Goal: Task Accomplishment & Management: Complete application form

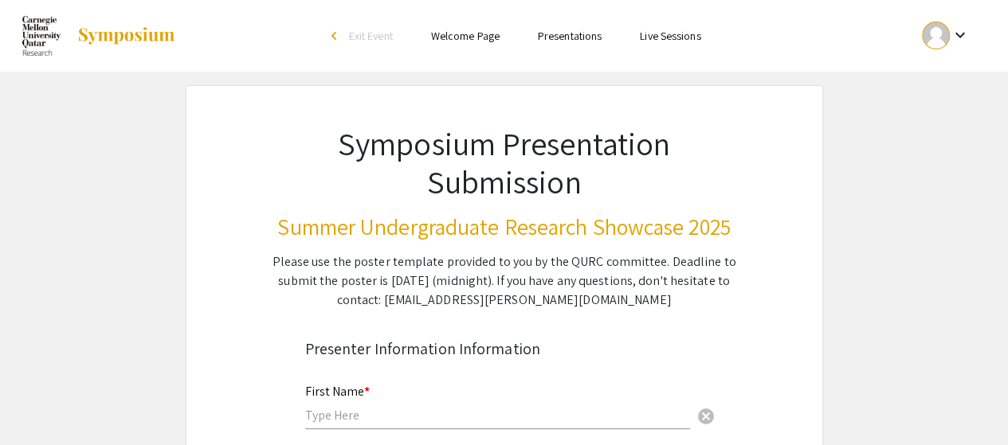
click at [368, 41] on span "Exit Event" at bounding box center [371, 36] width 44 height 14
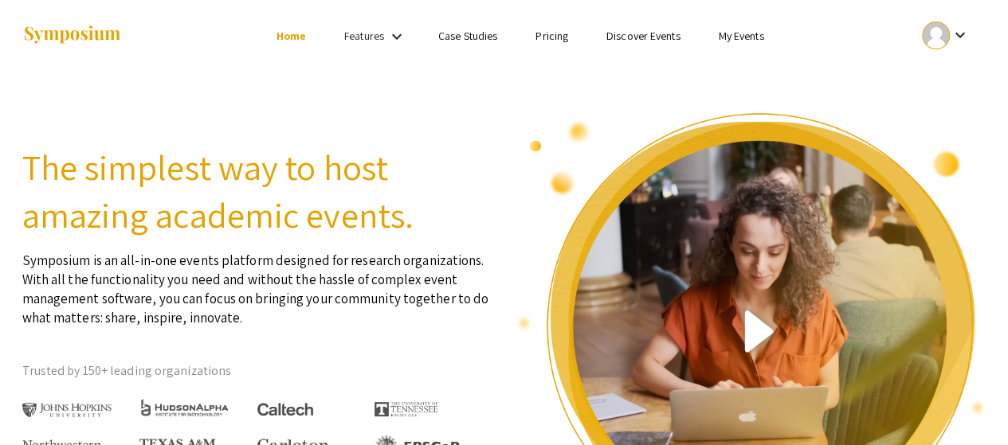
click at [730, 37] on link "My Events" at bounding box center [740, 36] width 45 height 14
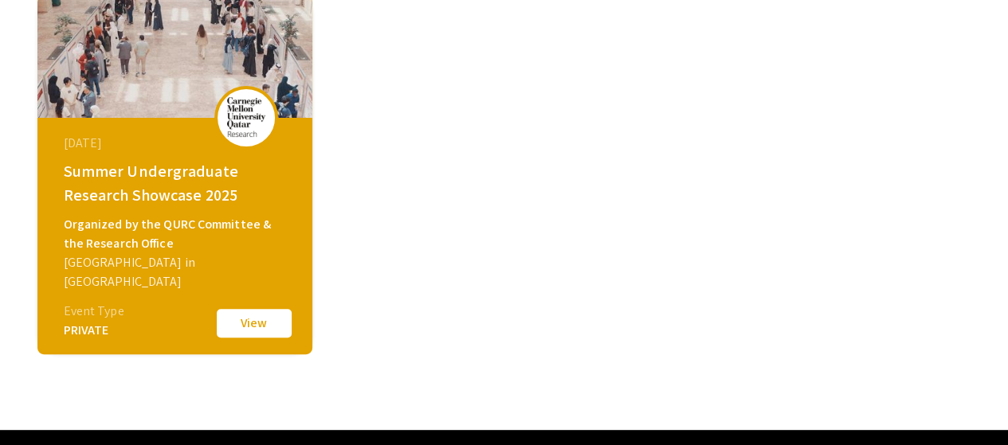
scroll to position [183, 0]
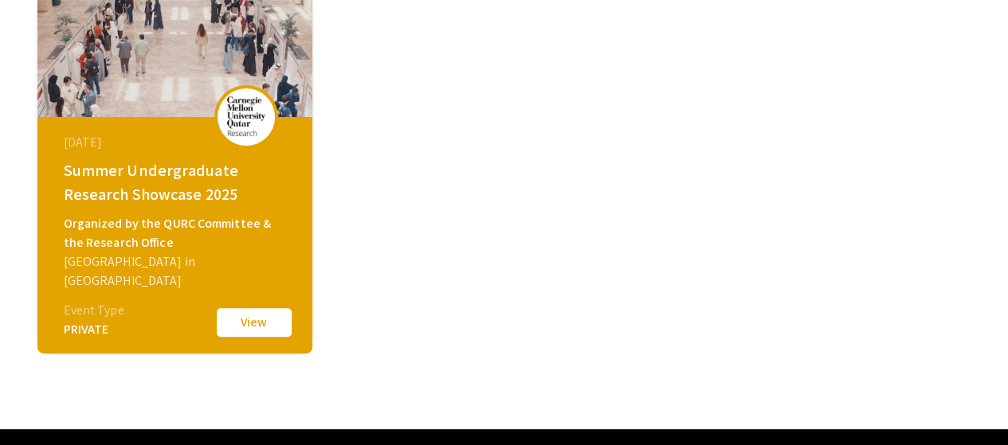
click at [241, 316] on button "View" at bounding box center [254, 322] width 80 height 33
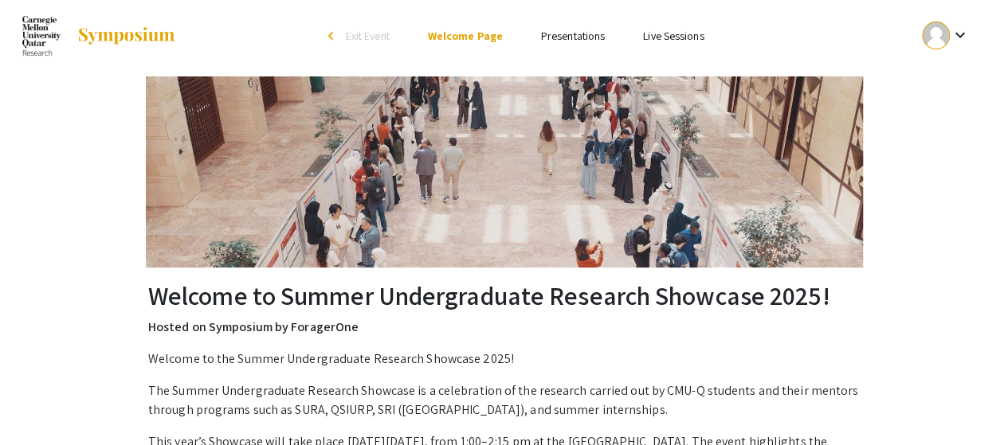
click at [551, 42] on link "Presentations" at bounding box center [573, 36] width 64 height 14
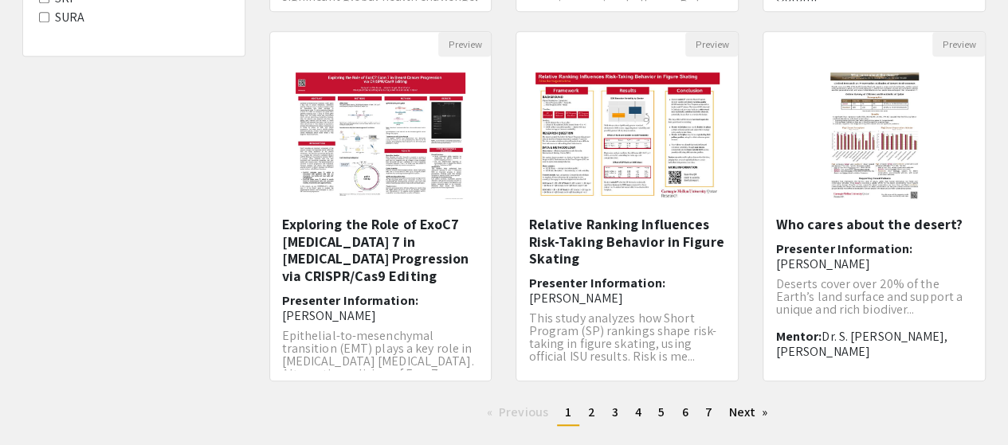
scroll to position [517, 0]
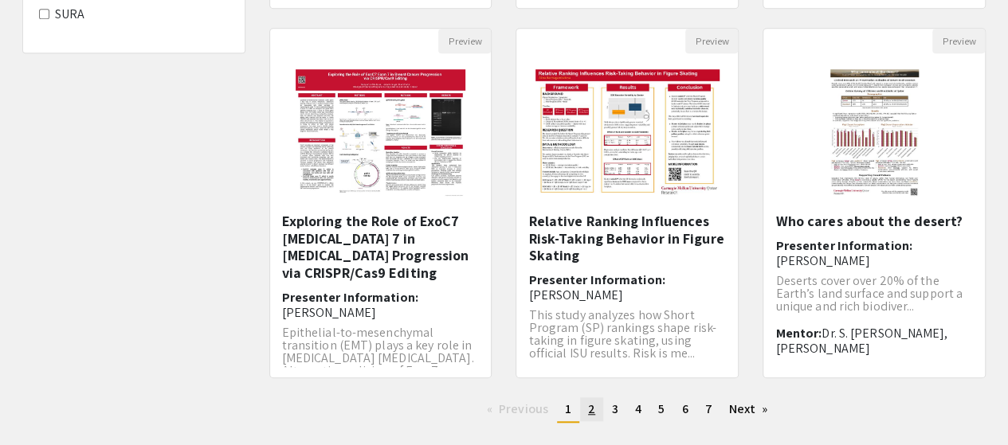
click at [587, 409] on link "page 2" at bounding box center [591, 409] width 23 height 24
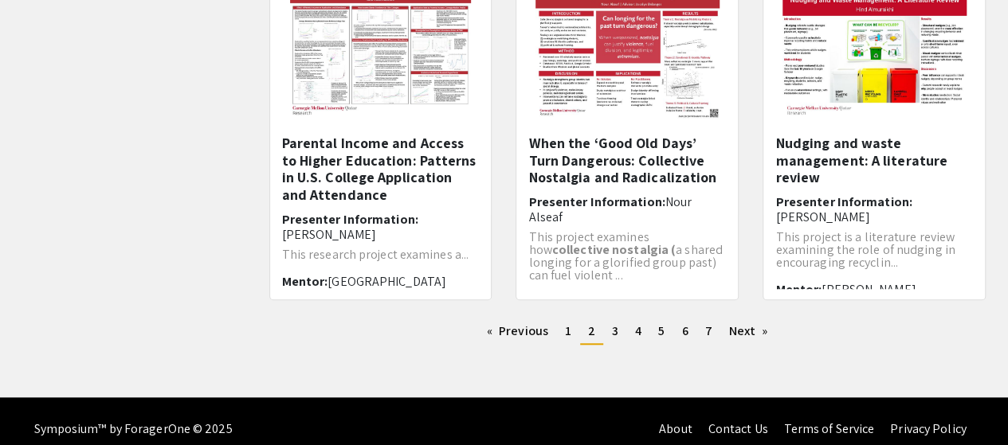
scroll to position [596, 0]
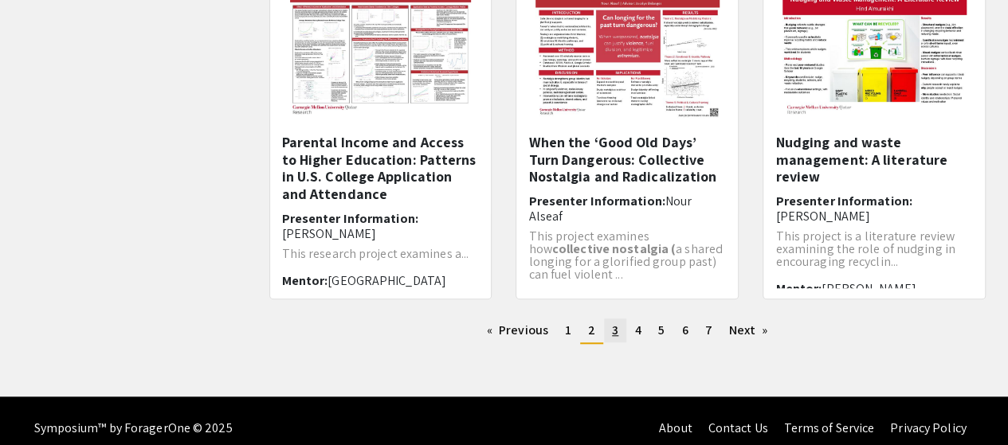
click at [612, 329] on span "3" at bounding box center [615, 330] width 6 height 17
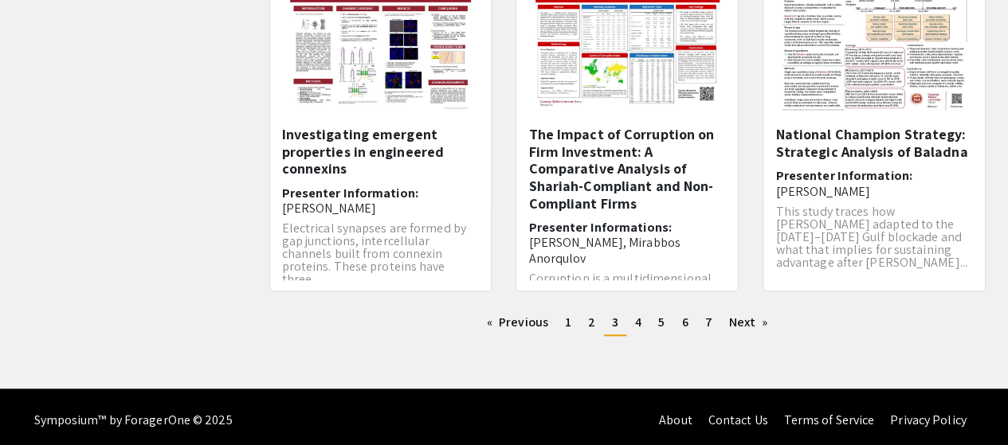
scroll to position [610, 0]
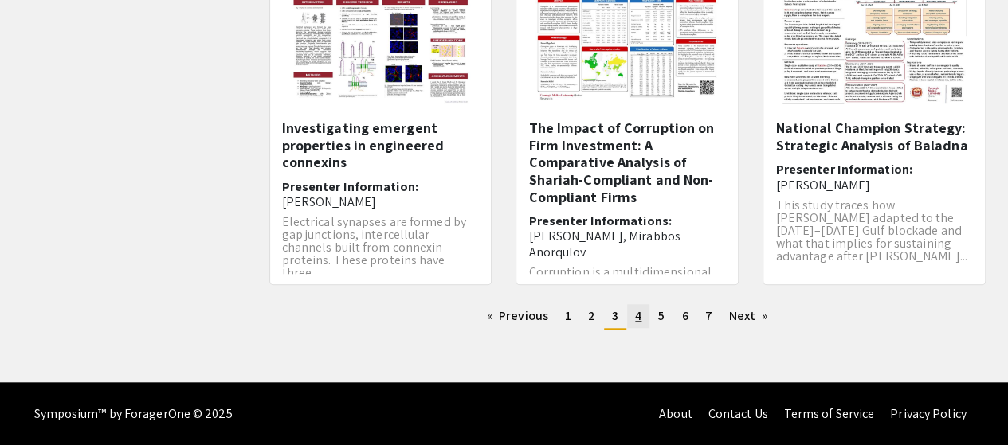
click at [639, 319] on span "4" at bounding box center [638, 315] width 6 height 17
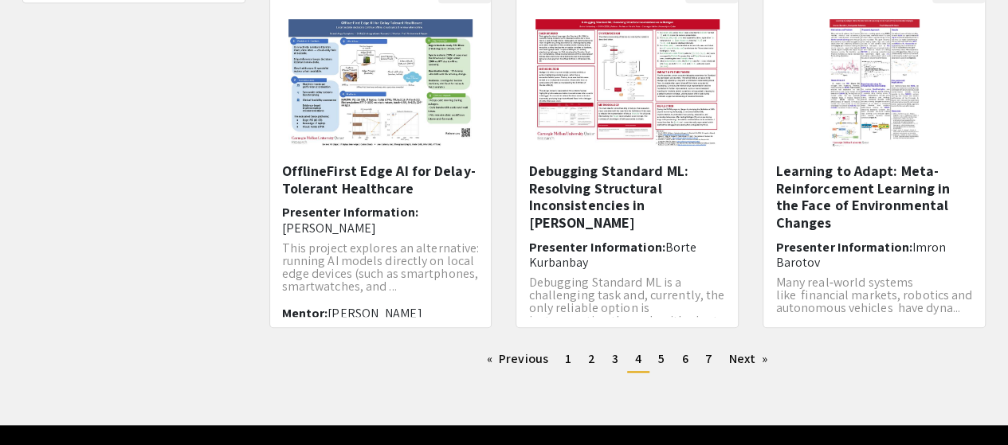
scroll to position [610, 0]
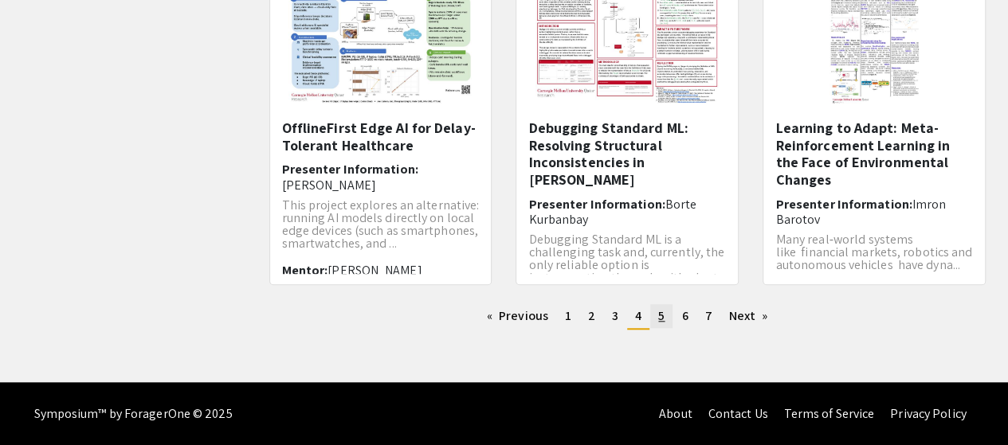
click at [659, 323] on span "5" at bounding box center [661, 315] width 6 height 17
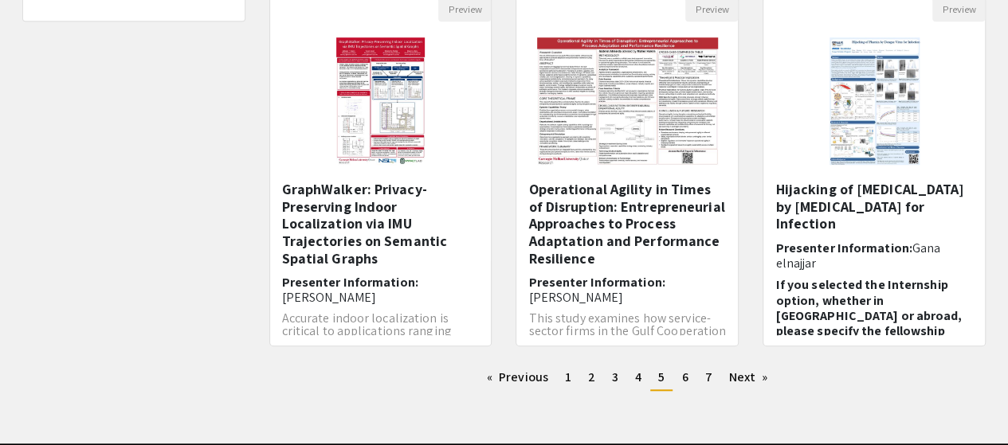
scroll to position [23, 0]
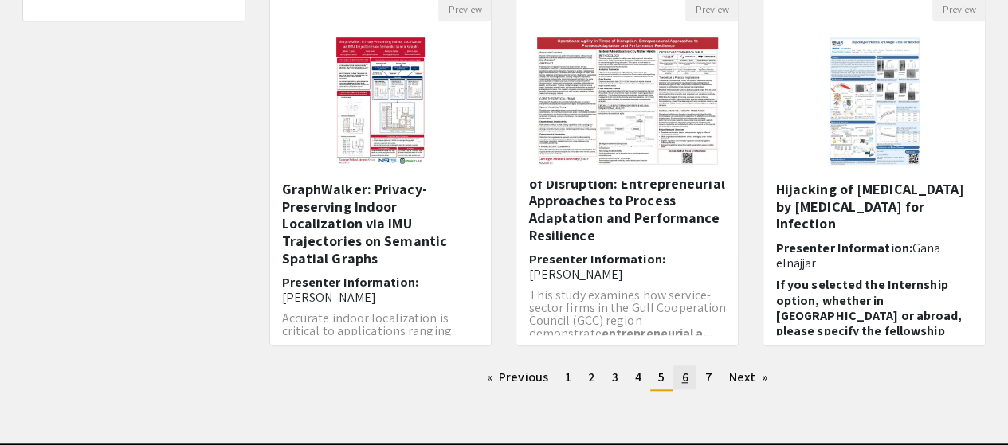
click at [682, 378] on span "6" at bounding box center [684, 377] width 6 height 17
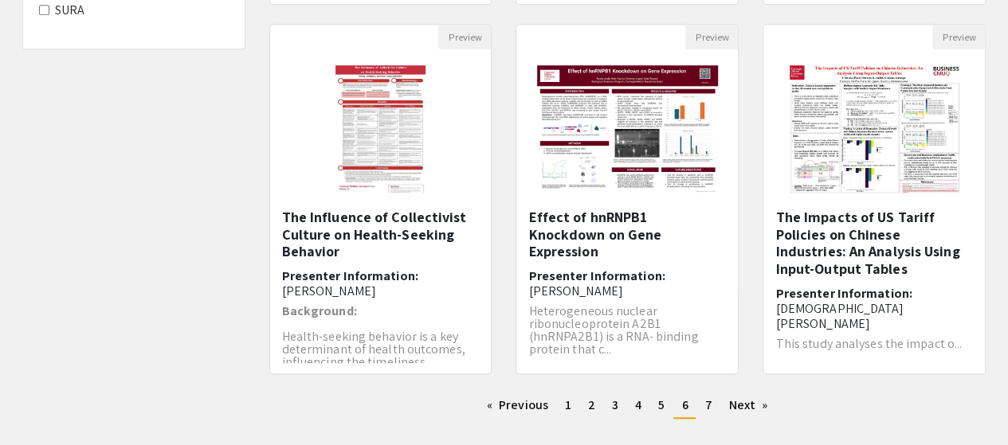
scroll to position [540, 0]
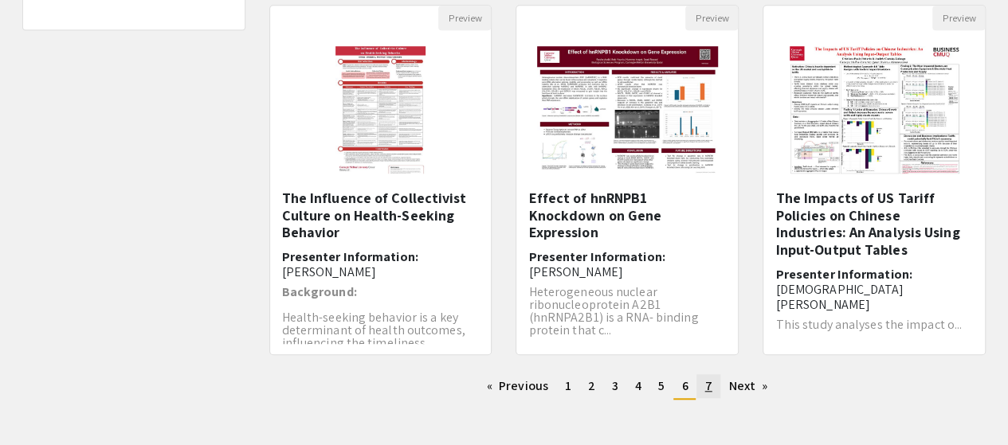
click at [706, 388] on span "7" at bounding box center [707, 386] width 7 height 17
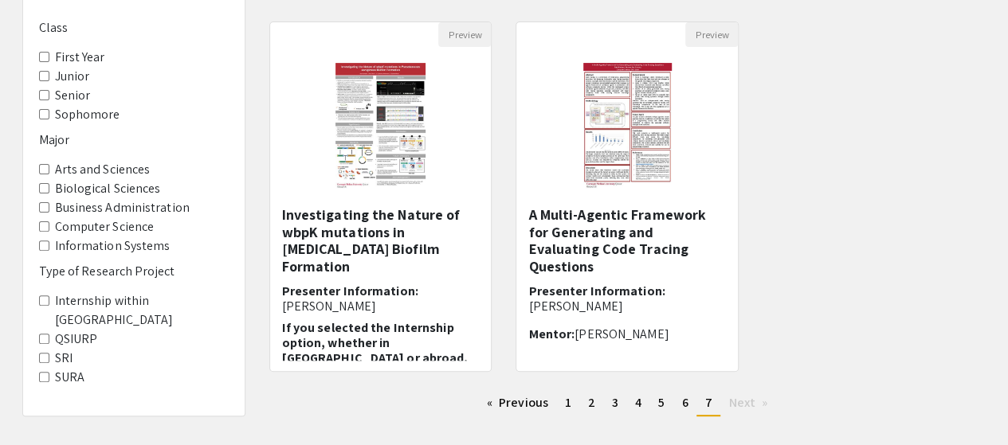
scroll to position [159, 0]
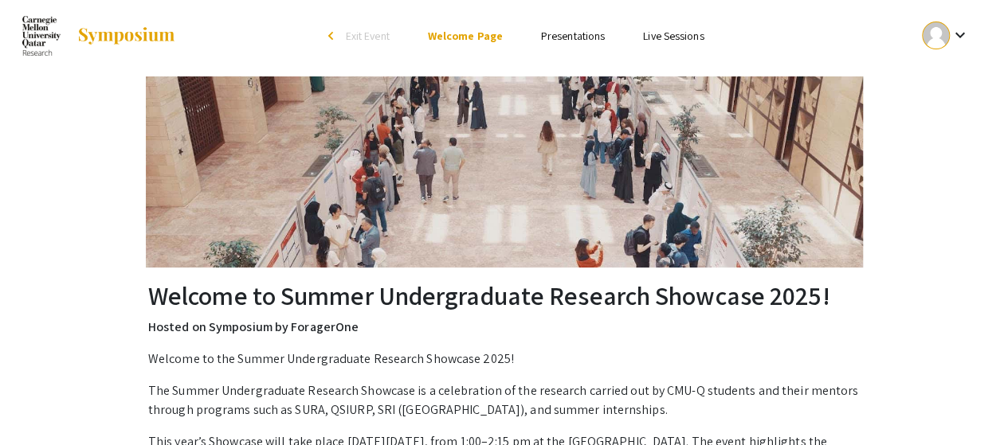
click at [335, 39] on div "arrow_back_ios" at bounding box center [333, 36] width 10 height 10
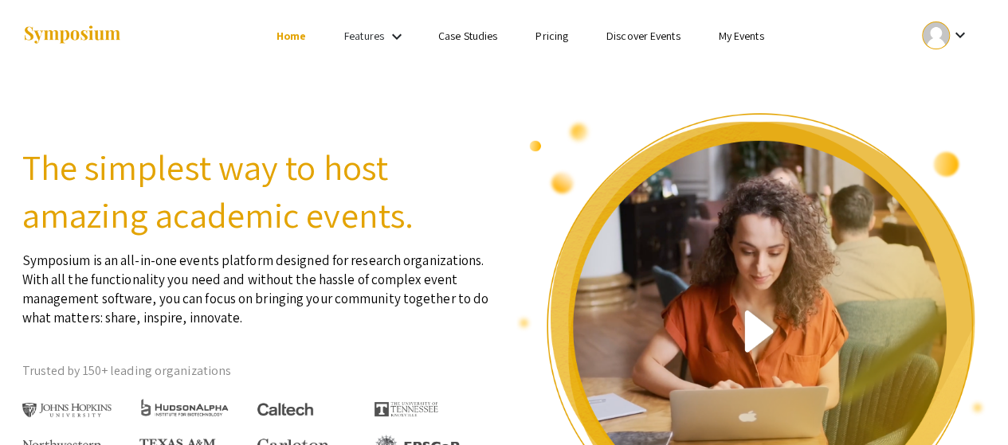
click at [728, 38] on link "My Events" at bounding box center [740, 36] width 45 height 14
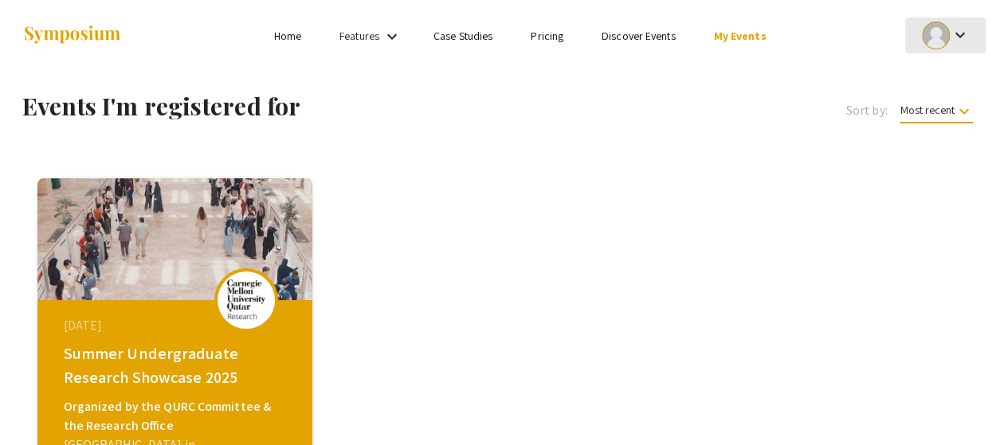
click at [961, 37] on mat-icon "keyboard_arrow_down" at bounding box center [958, 34] width 19 height 19
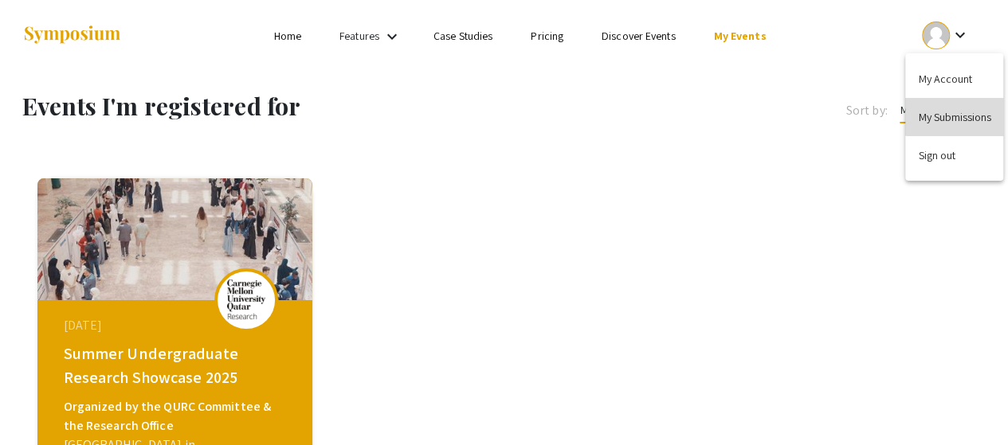
click at [961, 115] on button "My Submissions" at bounding box center [954, 117] width 98 height 38
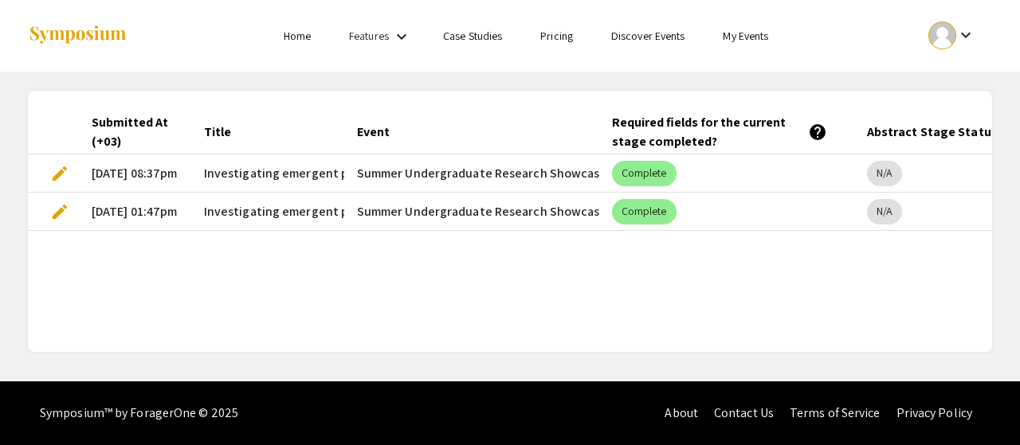
click at [60, 214] on span "edit" at bounding box center [59, 211] width 19 height 19
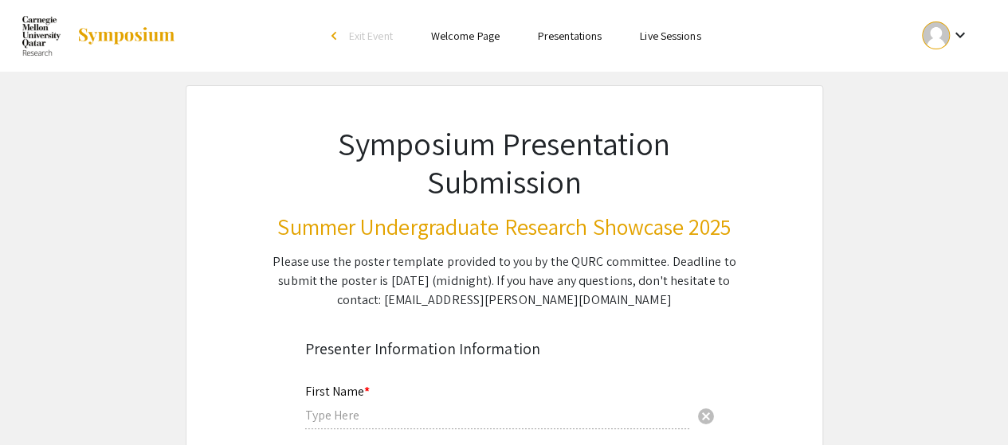
type input "Ava"
type input "Nonato"
type input "[EMAIL_ADDRESS][DOMAIN_NAME]"
radio input "true"
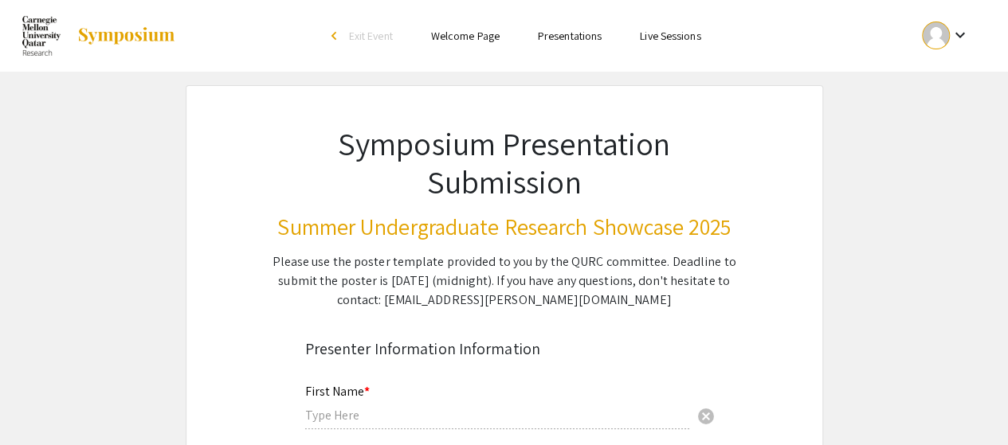
type input "(All are in [GEOGRAPHIC_DATA]) [PERSON_NAME], [PERSON_NAME], [PERSON_NAME]"
radio input "true"
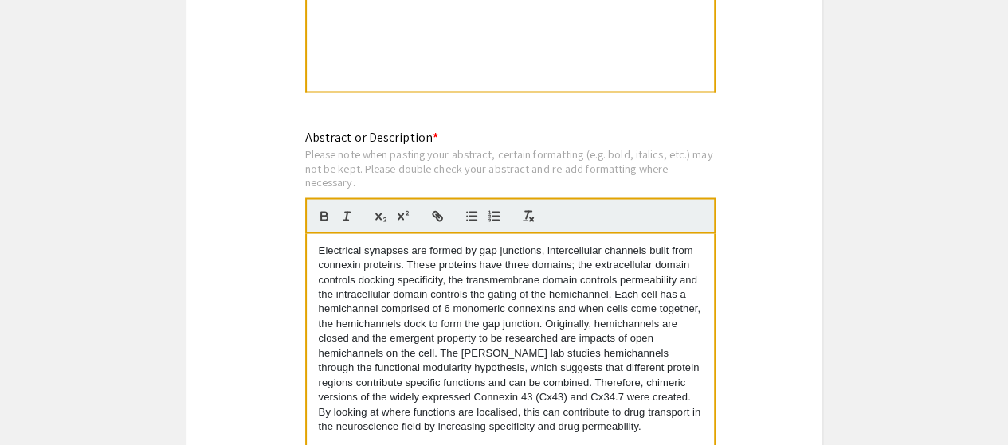
select select "custom"
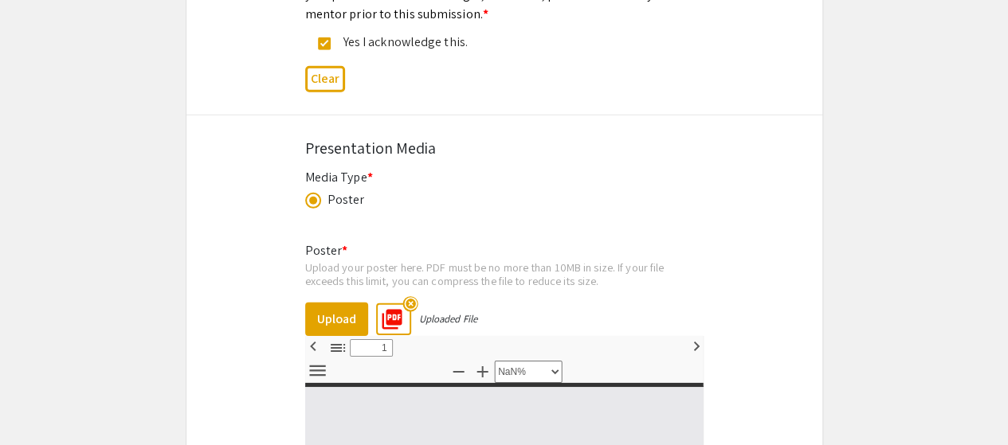
type input "0"
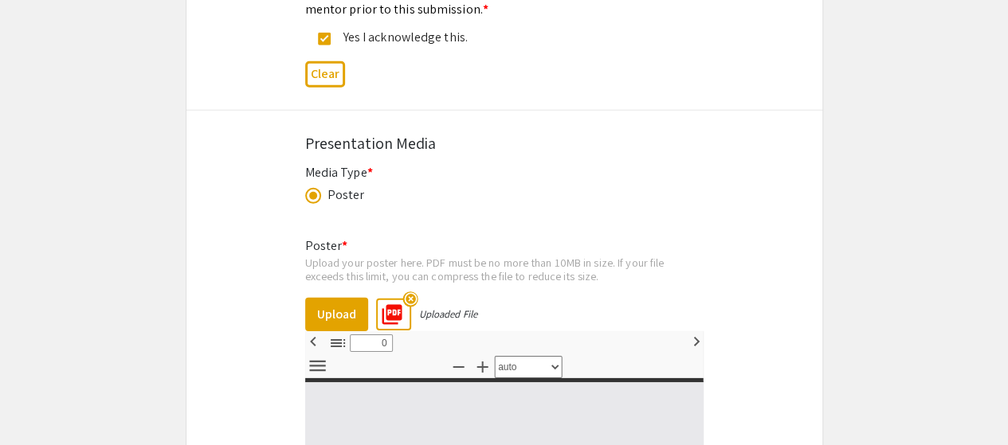
select select "custom"
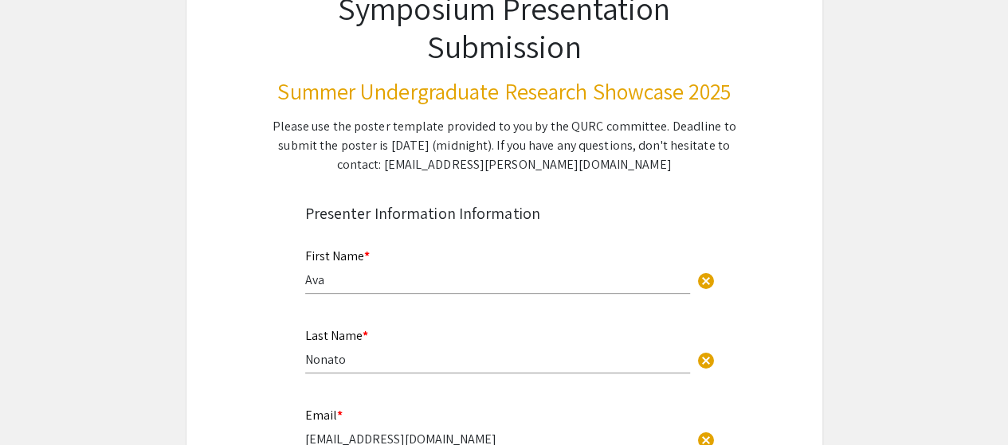
type input "1"
select select "auto"
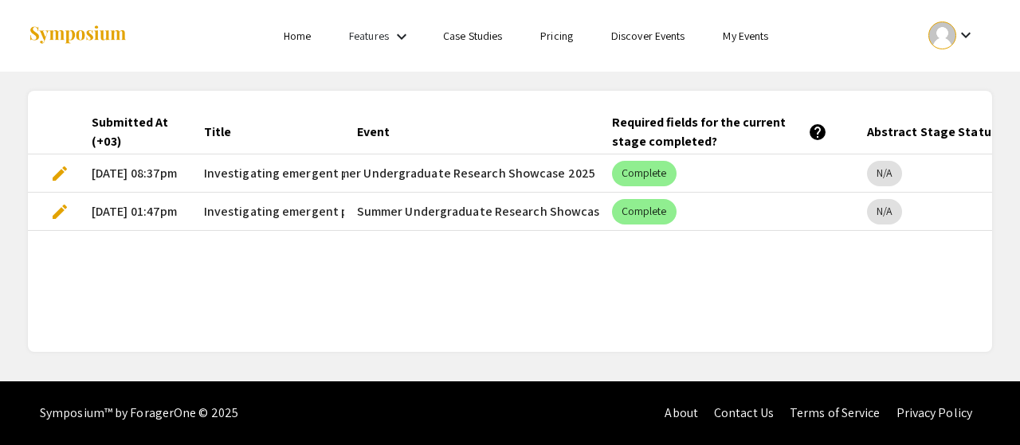
drag, startPoint x: 765, startPoint y: 210, endPoint x: 844, endPoint y: 241, distance: 85.2
click at [844, 241] on div "Submitted At (+03) Title Event Required fields for the current stage completed?…" at bounding box center [510, 221] width 964 height 223
click at [53, 211] on span "edit" at bounding box center [59, 211] width 19 height 19
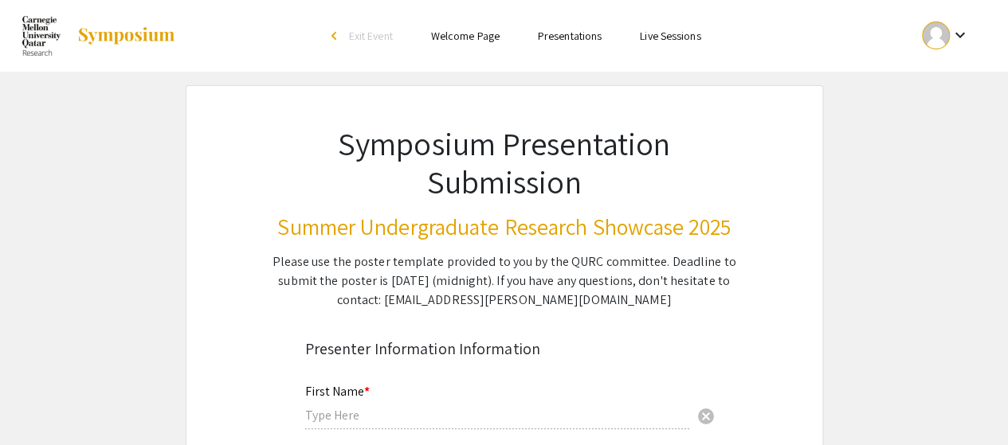
type input "Ava"
type input "Nonato"
type input "[EMAIL_ADDRESS][DOMAIN_NAME]"
radio input "true"
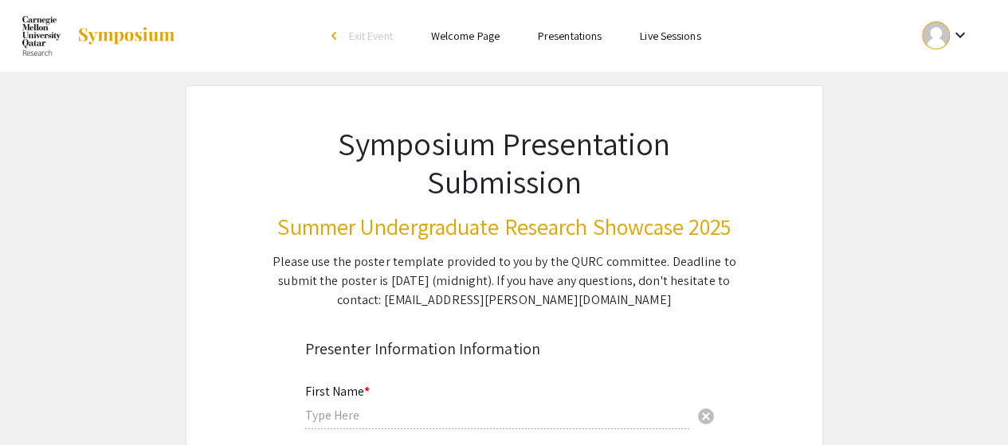
type input "(All are in [GEOGRAPHIC_DATA]) [PERSON_NAME], [PERSON_NAME], [PERSON_NAME]"
radio input "true"
select select "custom"
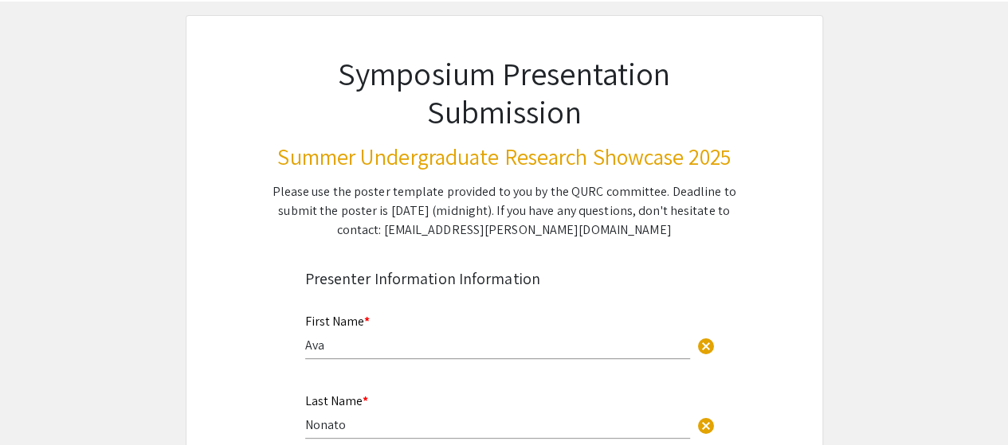
type input "0"
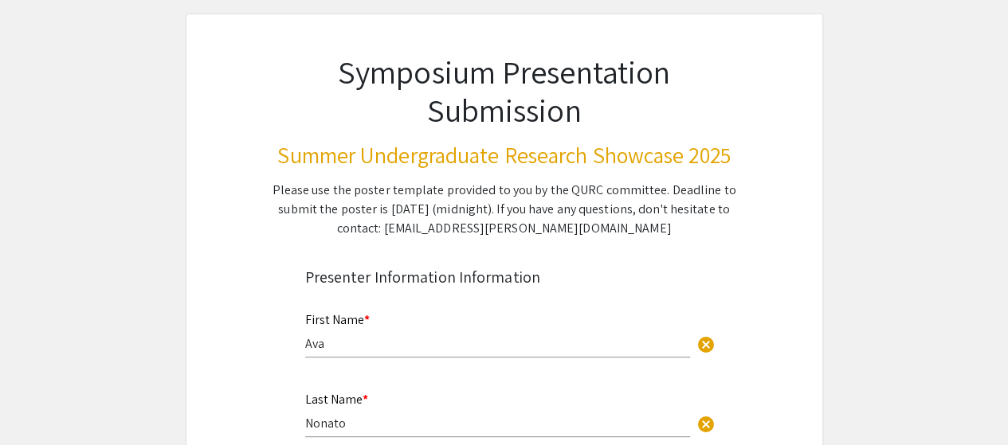
select select "custom"
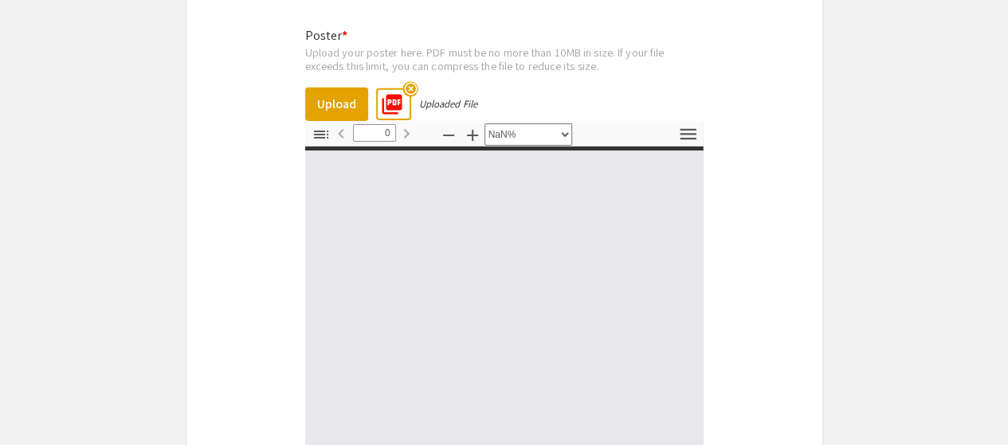
scroll to position [2831, 0]
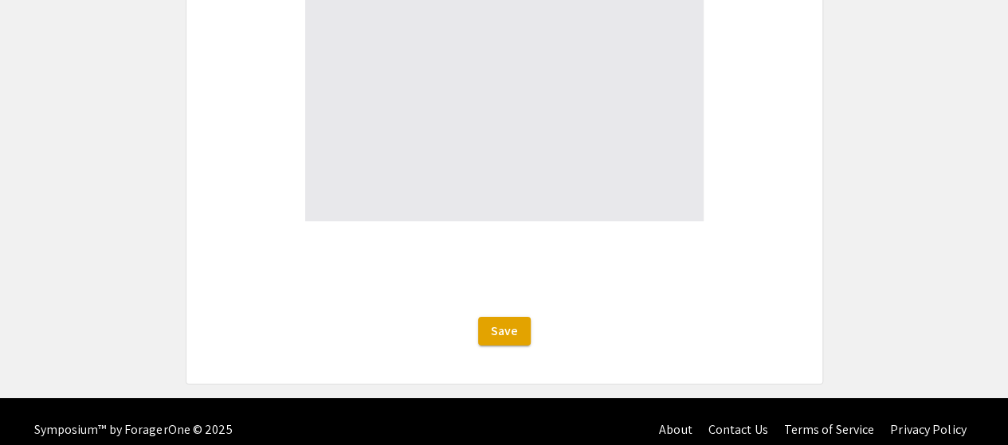
type input "1"
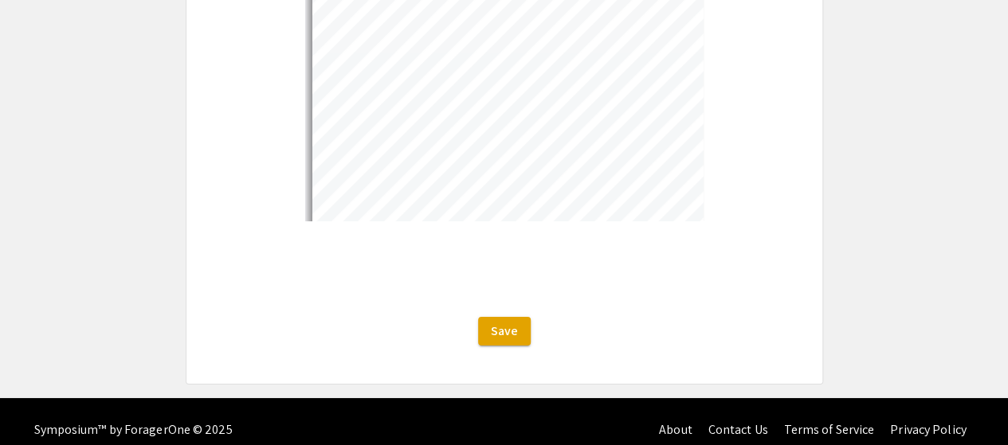
scroll to position [2453, 0]
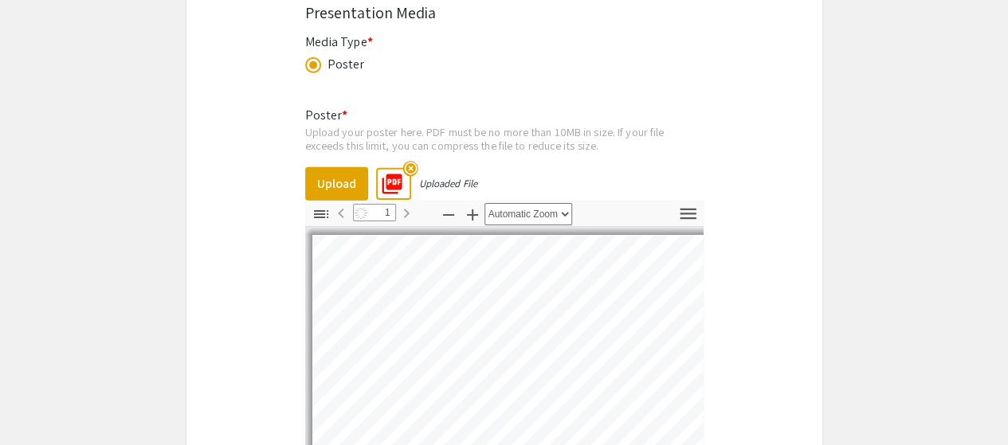
click at [445, 211] on pdf-zoom-out "Zoom Out" at bounding box center [448, 215] width 24 height 29
click at [447, 205] on icon "button" at bounding box center [448, 214] width 19 height 19
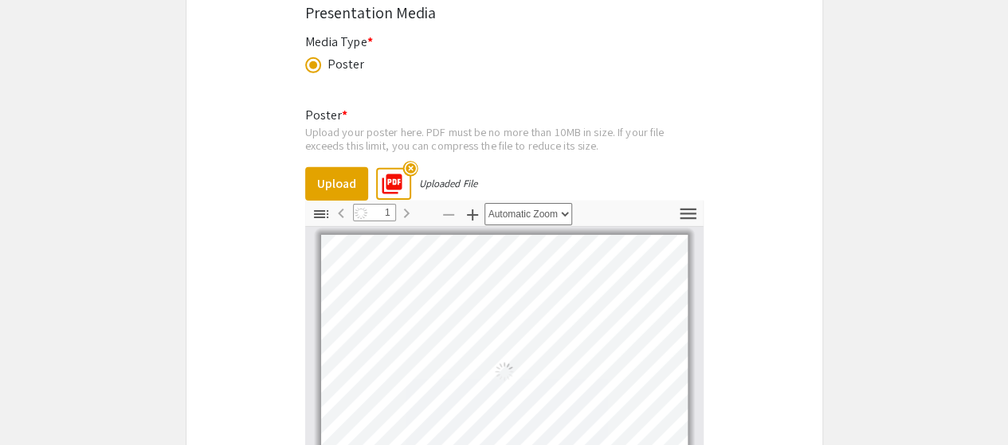
select select "custom"
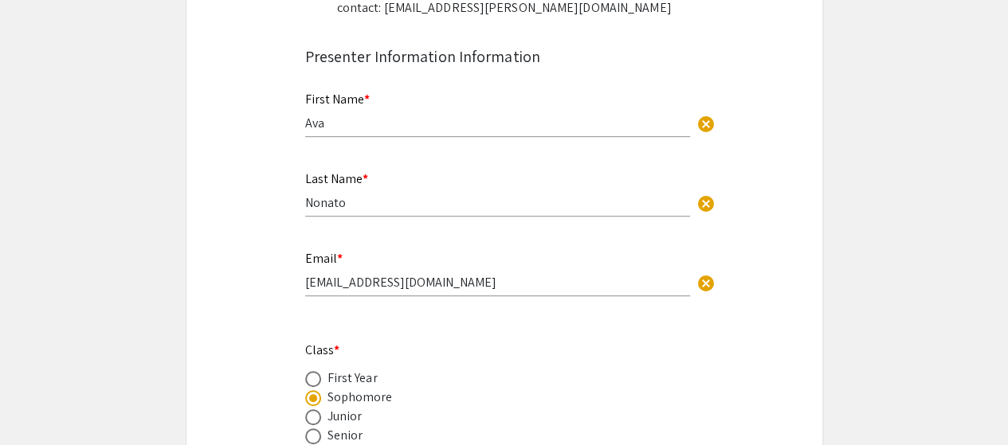
scroll to position [0, 0]
